Goal: Task Accomplishment & Management: Manage account settings

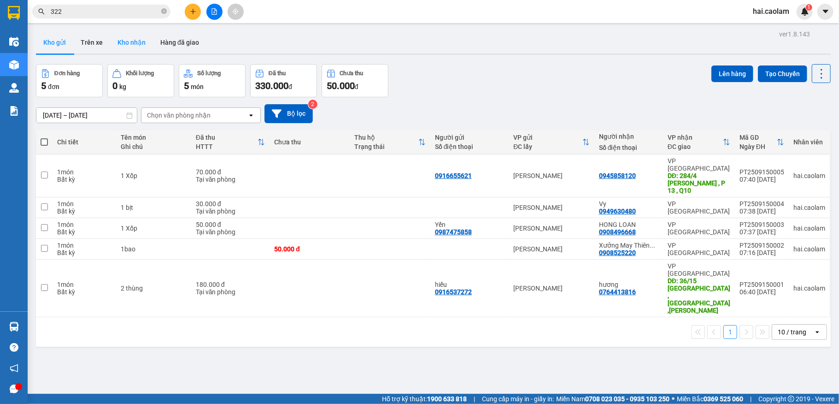
click at [125, 42] on button "Kho nhận" at bounding box center [131, 42] width 43 height 22
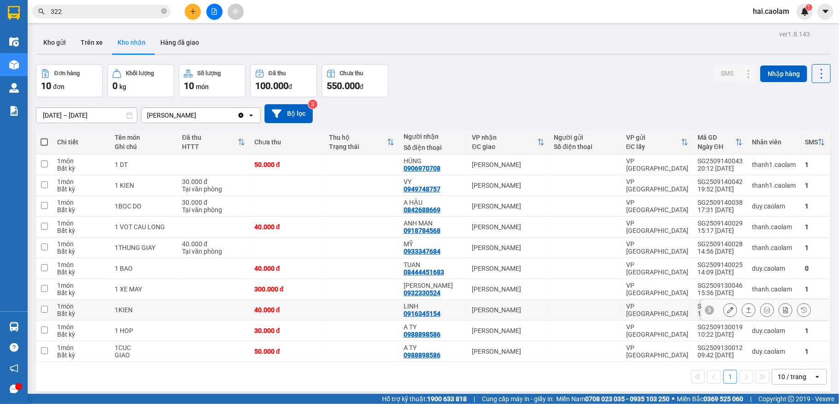
click at [375, 314] on td at bounding box center [362, 310] width 75 height 21
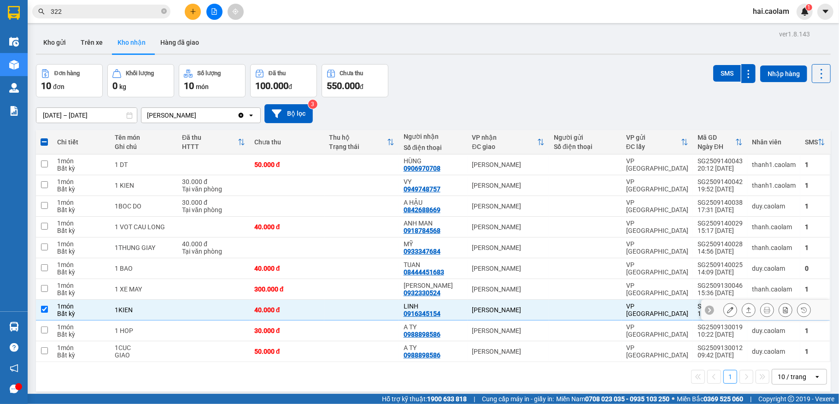
click at [389, 312] on td at bounding box center [362, 310] width 75 height 21
checkbox input "false"
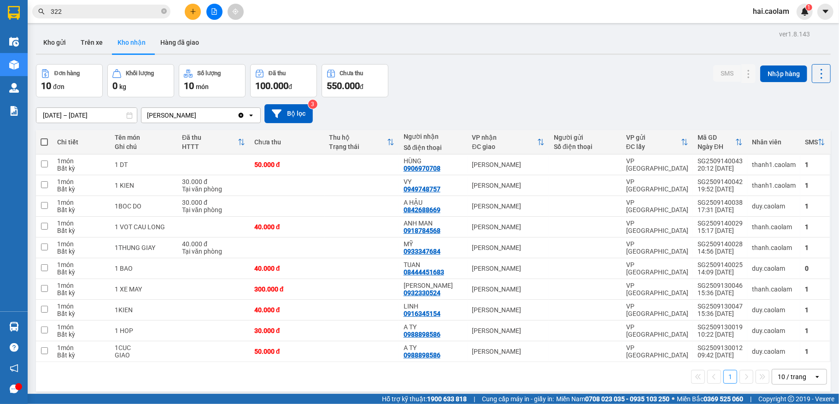
click at [784, 373] on div "10 / trang" at bounding box center [793, 376] width 41 height 15
click at [776, 362] on span "100 / trang" at bounding box center [785, 358] width 33 height 9
click at [91, 118] on input "[DATE] – [DATE]" at bounding box center [86, 115] width 100 height 15
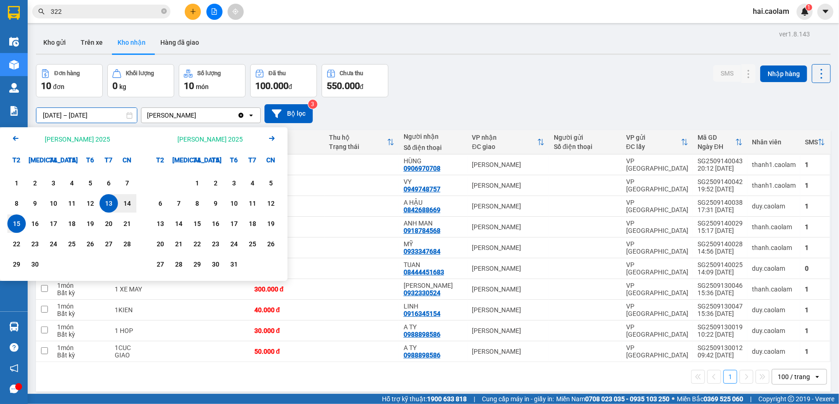
click at [18, 137] on icon "Arrow Left" at bounding box center [15, 138] width 11 height 11
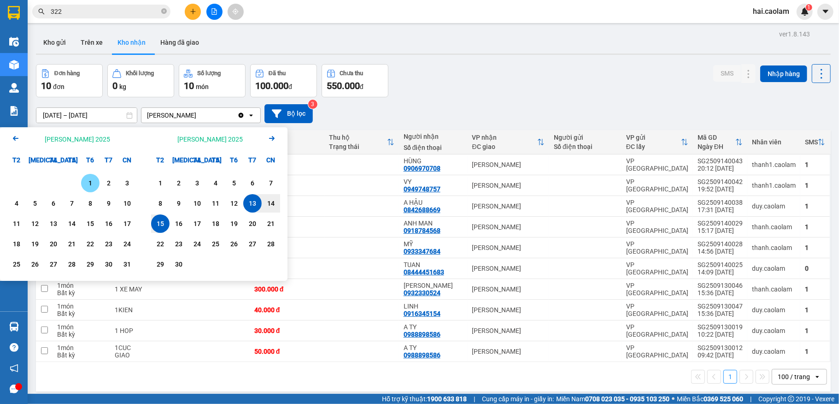
click at [18, 137] on icon "Arrow Left" at bounding box center [15, 138] width 11 height 11
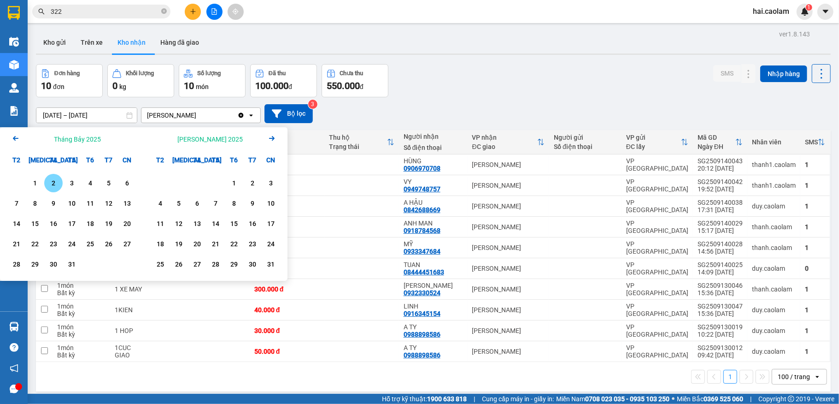
click at [35, 181] on div "1" at bounding box center [35, 182] width 13 height 11
click at [270, 136] on icon "Arrow Right" at bounding box center [271, 138] width 11 height 11
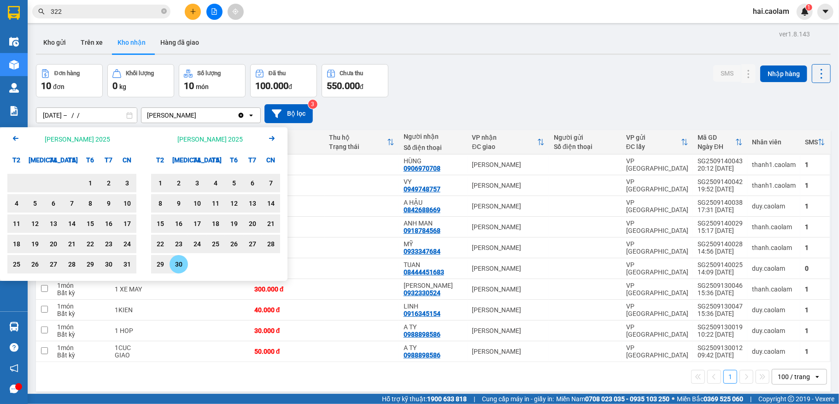
click at [174, 264] on div "30" at bounding box center [178, 264] width 13 height 11
type input "[DATE] – [DATE]"
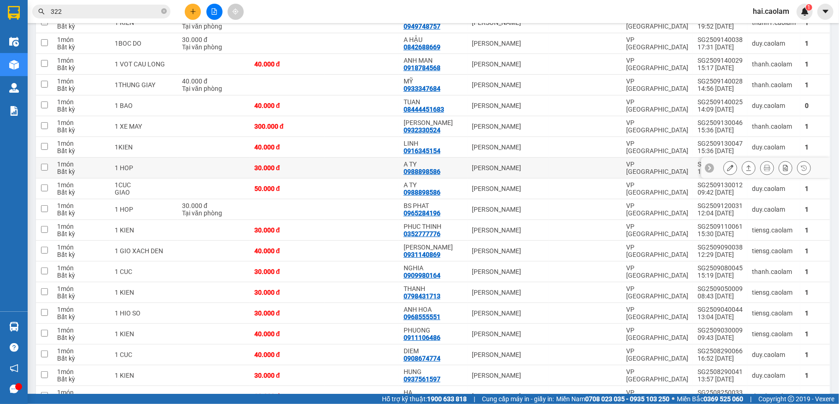
scroll to position [157, 0]
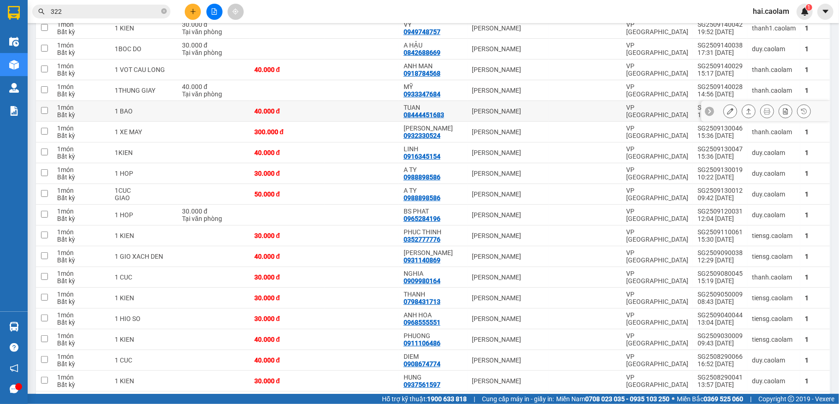
click at [478, 112] on div "[PERSON_NAME]" at bounding box center [508, 110] width 72 height 7
checkbox input "true"
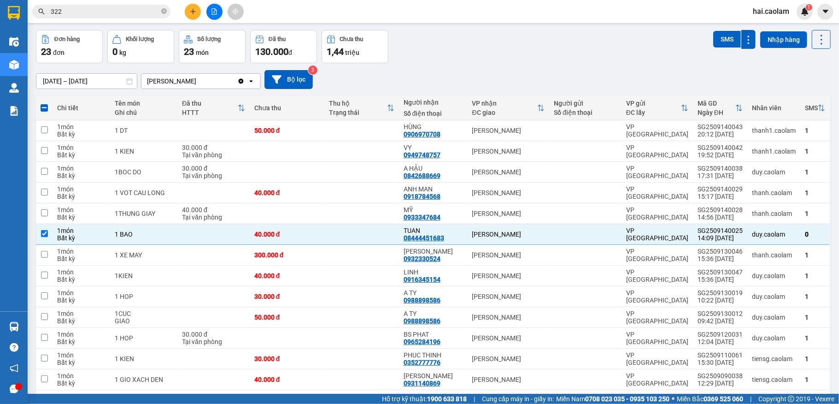
scroll to position [0, 0]
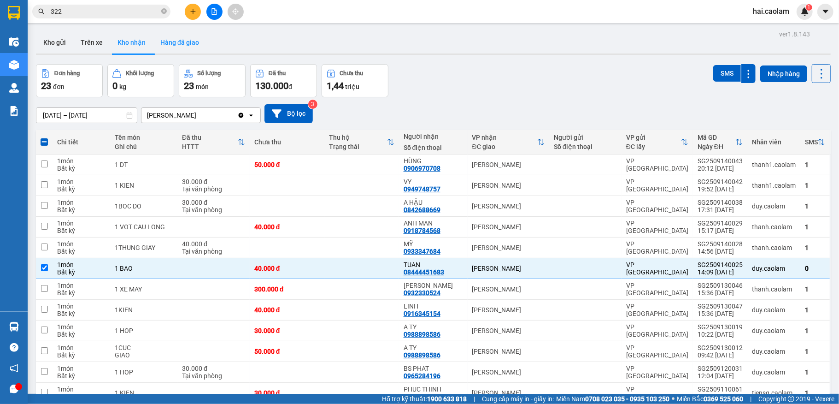
click at [191, 45] on button "Hàng đã giao" at bounding box center [179, 42] width 53 height 22
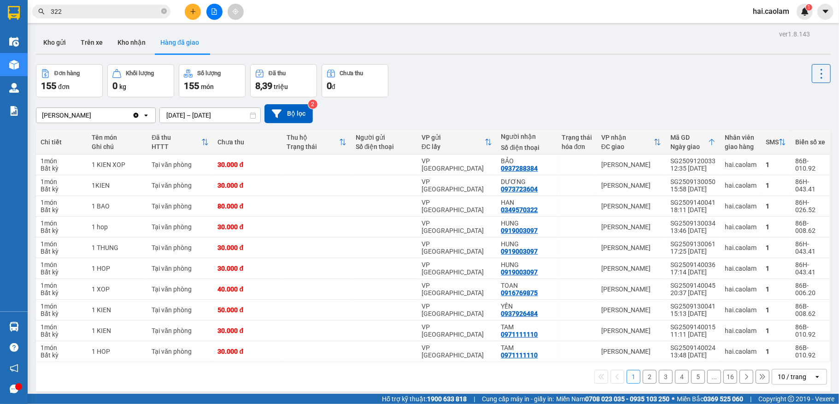
click at [509, 96] on div "Đơn hàng 155 đơn [PERSON_NAME] 0 kg Số [PERSON_NAME] 155 món Đã thu 8,39 [PERSO…" at bounding box center [433, 80] width 795 height 33
click at [793, 372] on div "10 / trang" at bounding box center [793, 376] width 41 height 15
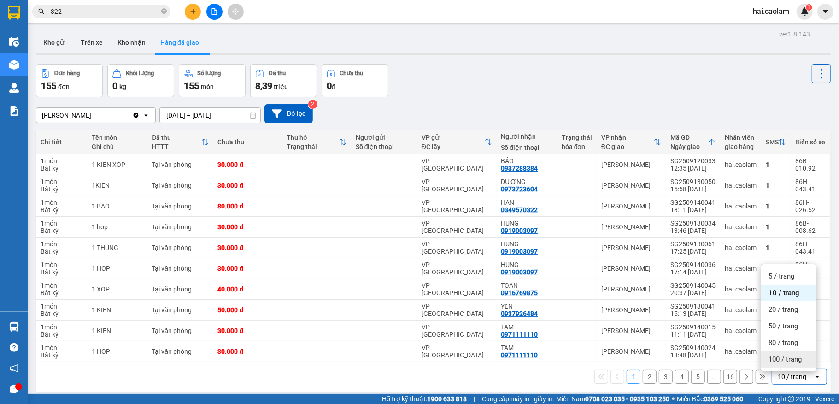
click at [791, 360] on span "100 / trang" at bounding box center [785, 358] width 33 height 9
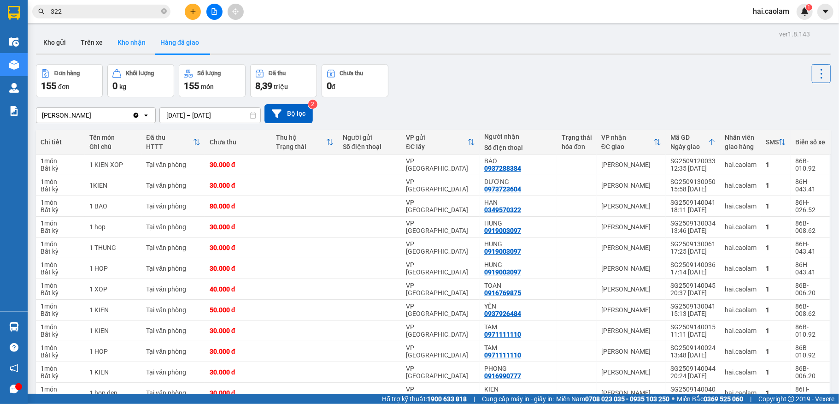
click at [134, 45] on button "Kho nhận" at bounding box center [131, 42] width 43 height 22
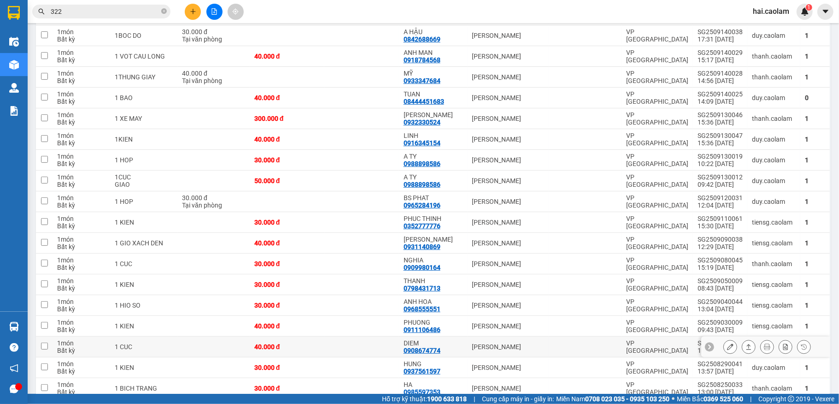
scroll to position [123, 0]
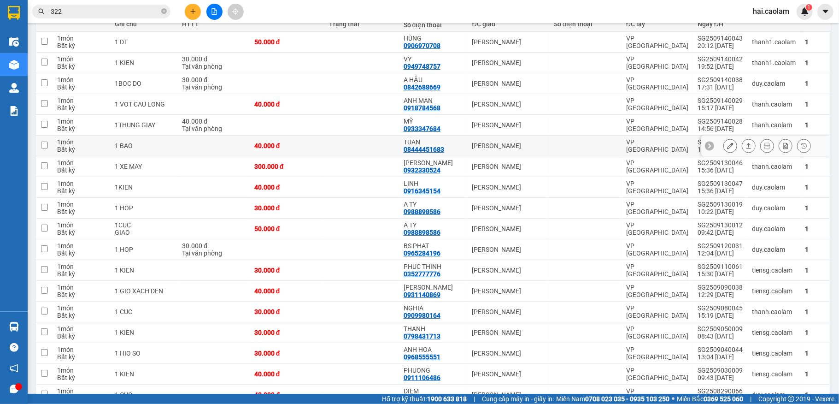
click at [468, 148] on td "[PERSON_NAME]" at bounding box center [509, 146] width 82 height 21
checkbox input "true"
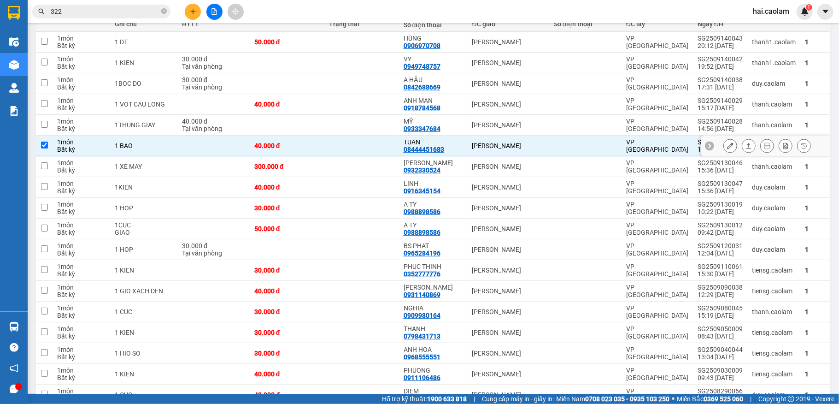
click at [727, 147] on icon at bounding box center [730, 145] width 6 height 6
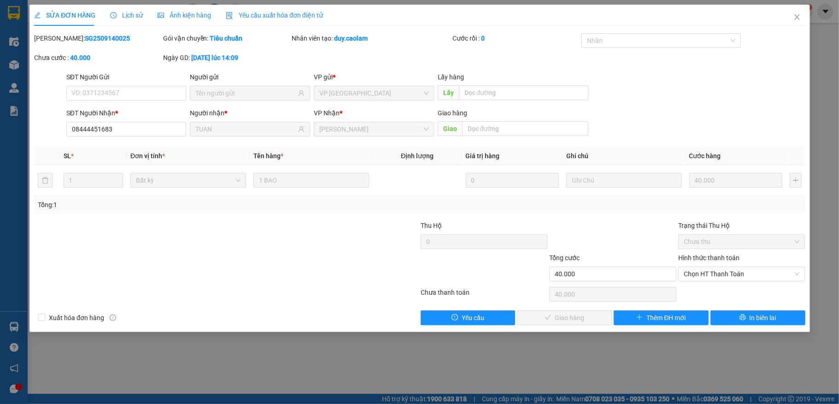
type input "08444451683"
type input "TUAN"
type input "40.000"
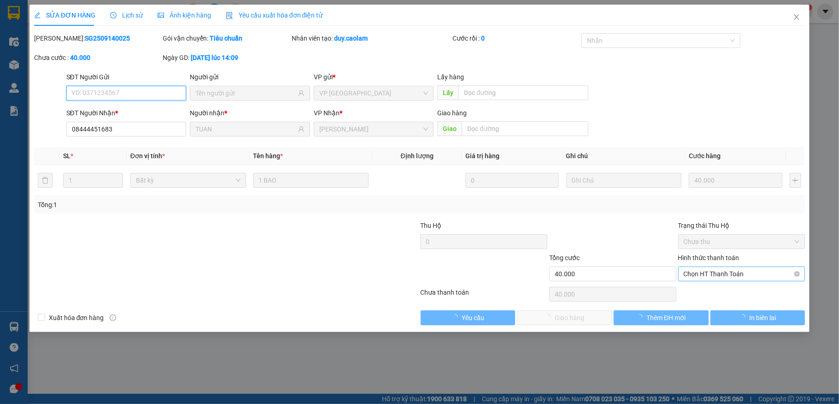
click at [744, 273] on span "Chọn HT Thanh Toán" at bounding box center [742, 274] width 116 height 14
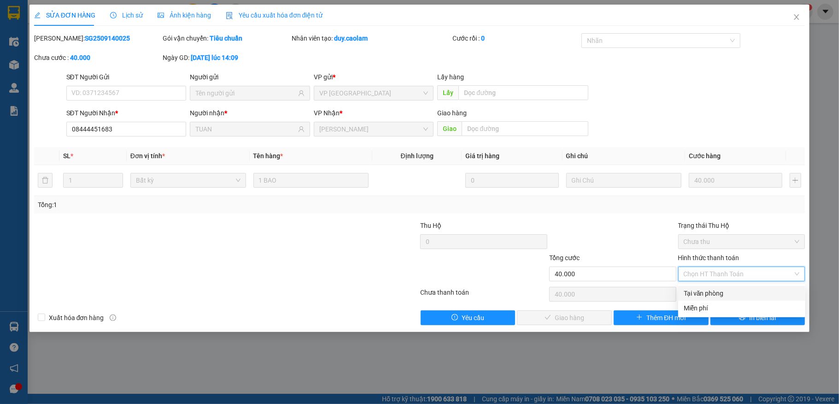
click at [724, 290] on div "Tại văn phòng" at bounding box center [742, 293] width 116 height 10
type input "0"
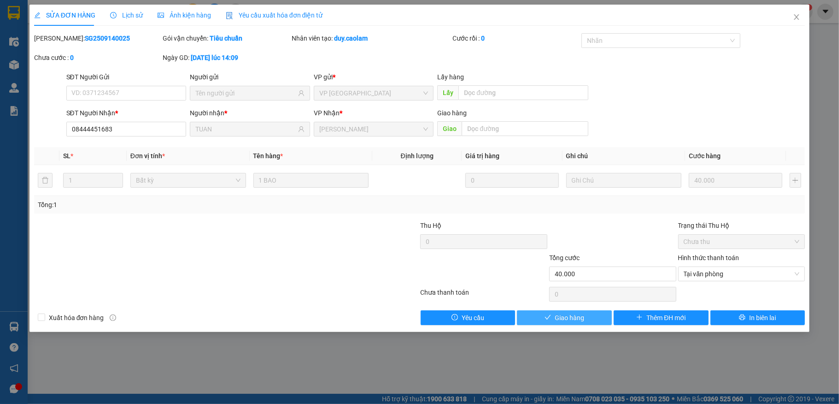
drag, startPoint x: 574, startPoint y: 318, endPoint x: 578, endPoint y: 313, distance: 5.9
click at [575, 318] on span "Giao hàng" at bounding box center [570, 318] width 30 height 10
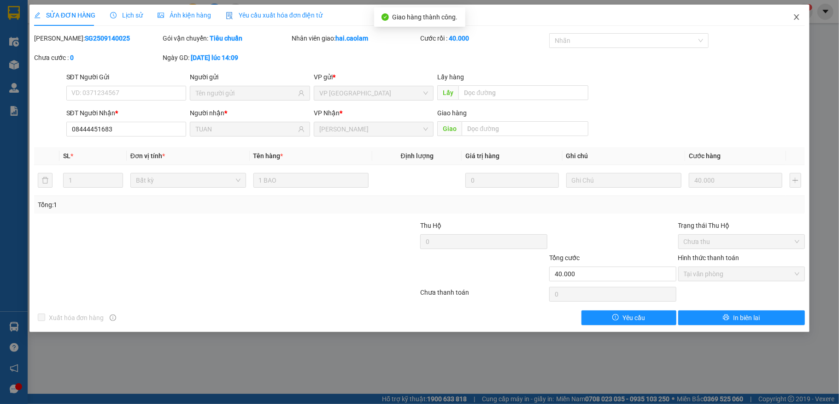
click at [797, 19] on icon "close" at bounding box center [796, 16] width 7 height 7
